Goal: Transaction & Acquisition: Purchase product/service

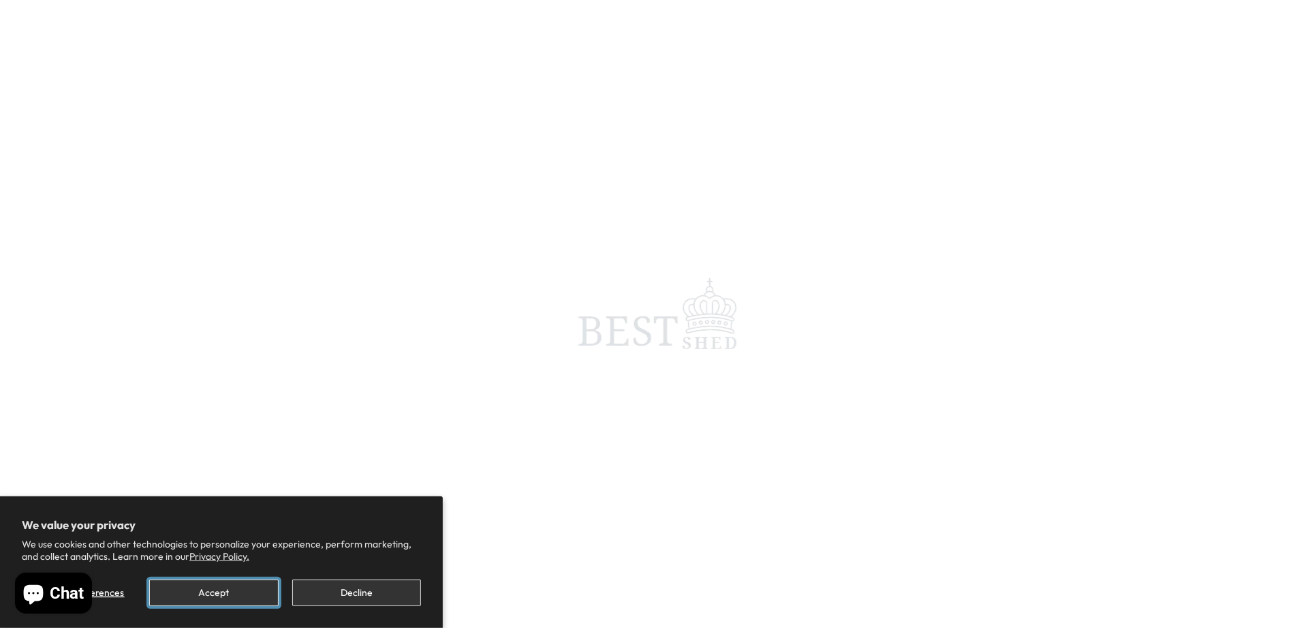
click at [260, 592] on button "Accept" at bounding box center [213, 592] width 129 height 27
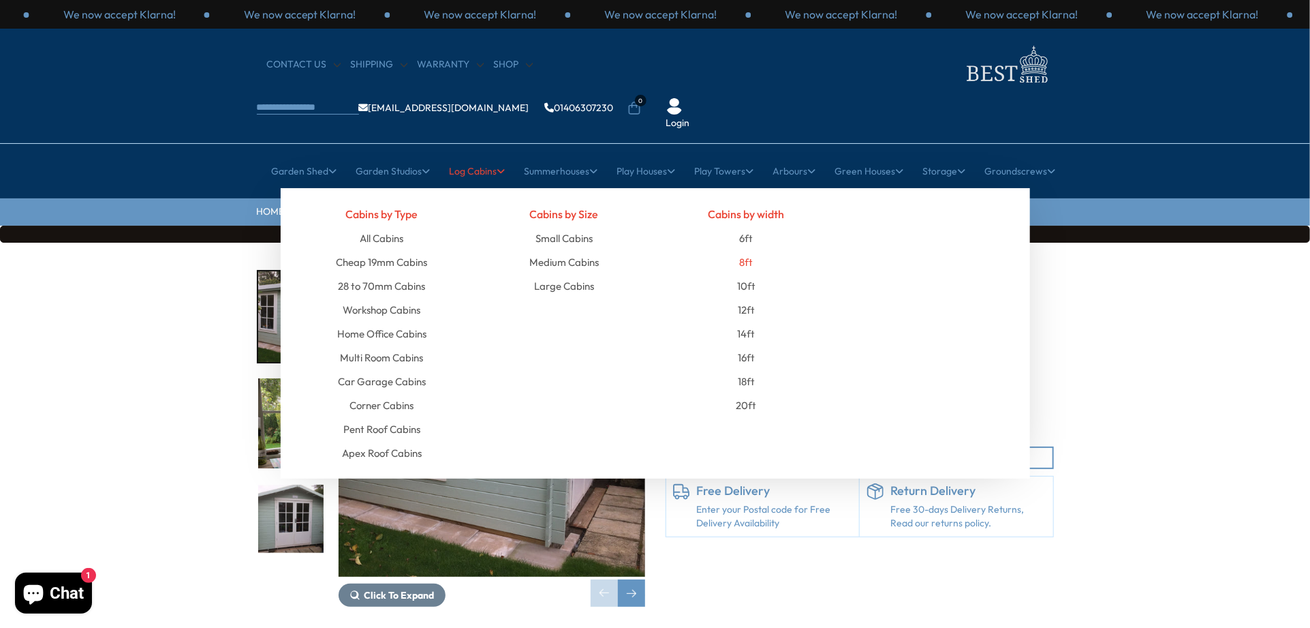
click at [747, 250] on link "8ft" at bounding box center [746, 262] width 14 height 24
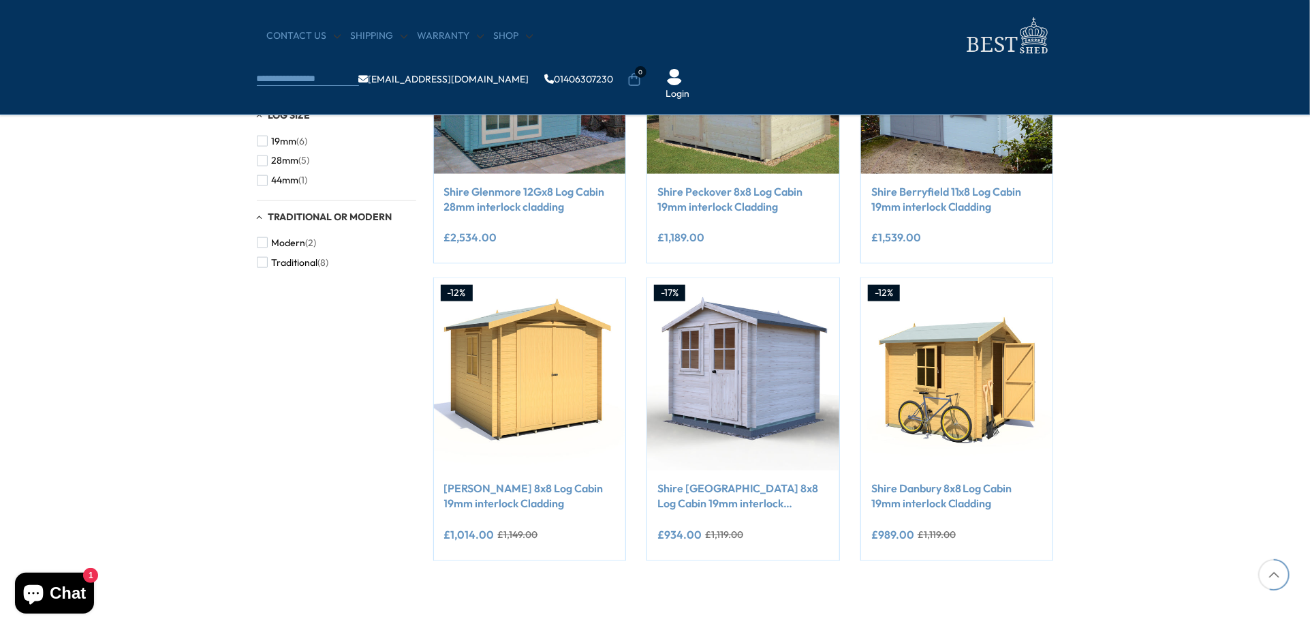
scroll to position [545, 0]
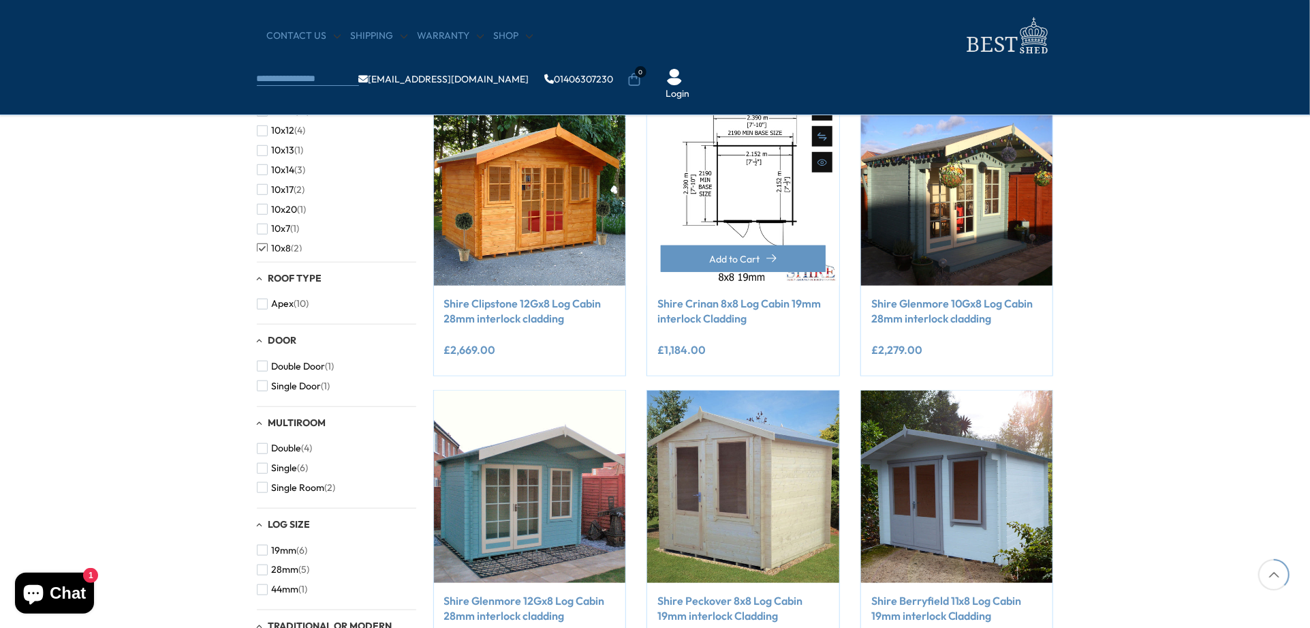
click at [699, 233] on img at bounding box center [743, 189] width 192 height 192
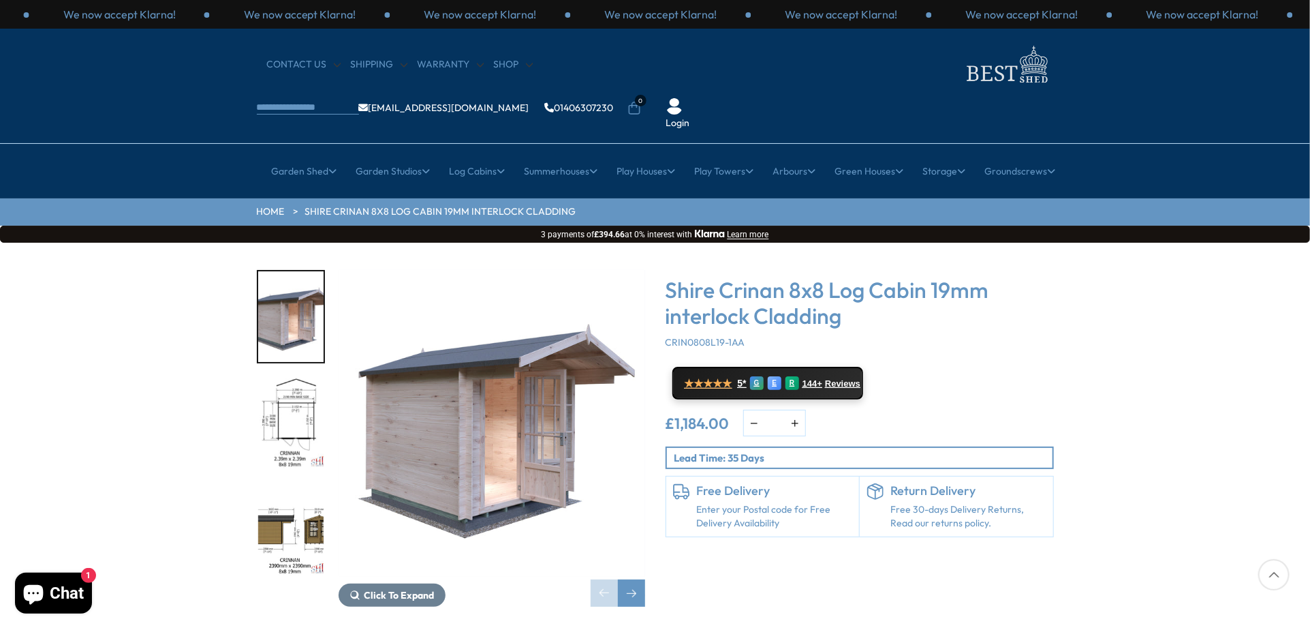
click at [286, 485] on img "3 / 9" at bounding box center [290, 529] width 65 height 91
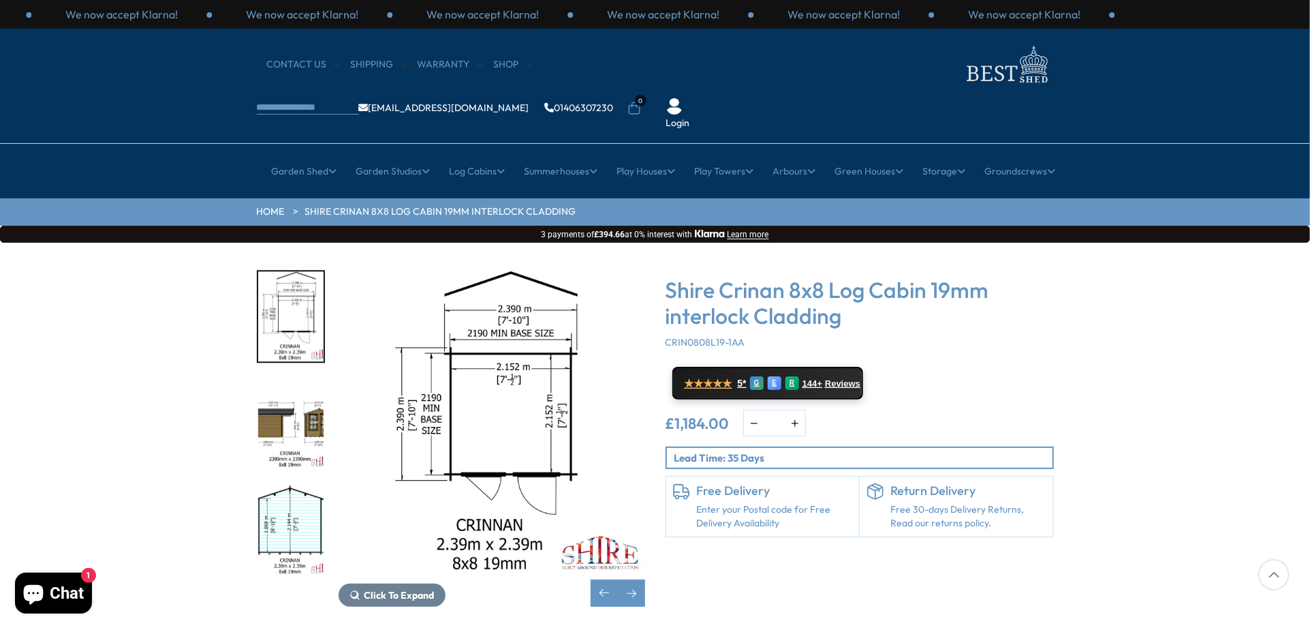
click at [289, 378] on img "3 / 9" at bounding box center [290, 423] width 65 height 91
